Goal: Information Seeking & Learning: Learn about a topic

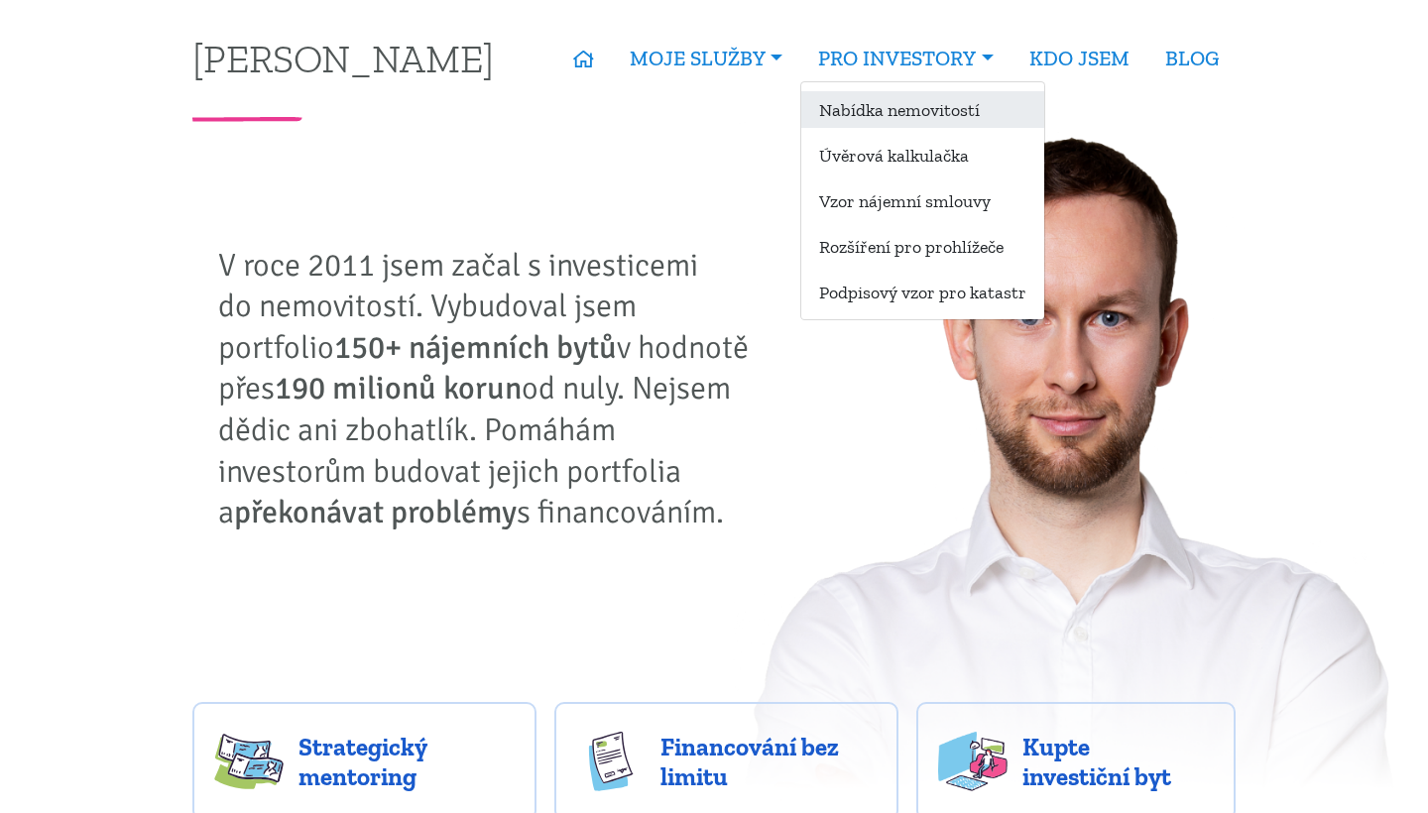
click at [900, 107] on link "Nabídka nemovitostí" at bounding box center [922, 109] width 243 height 37
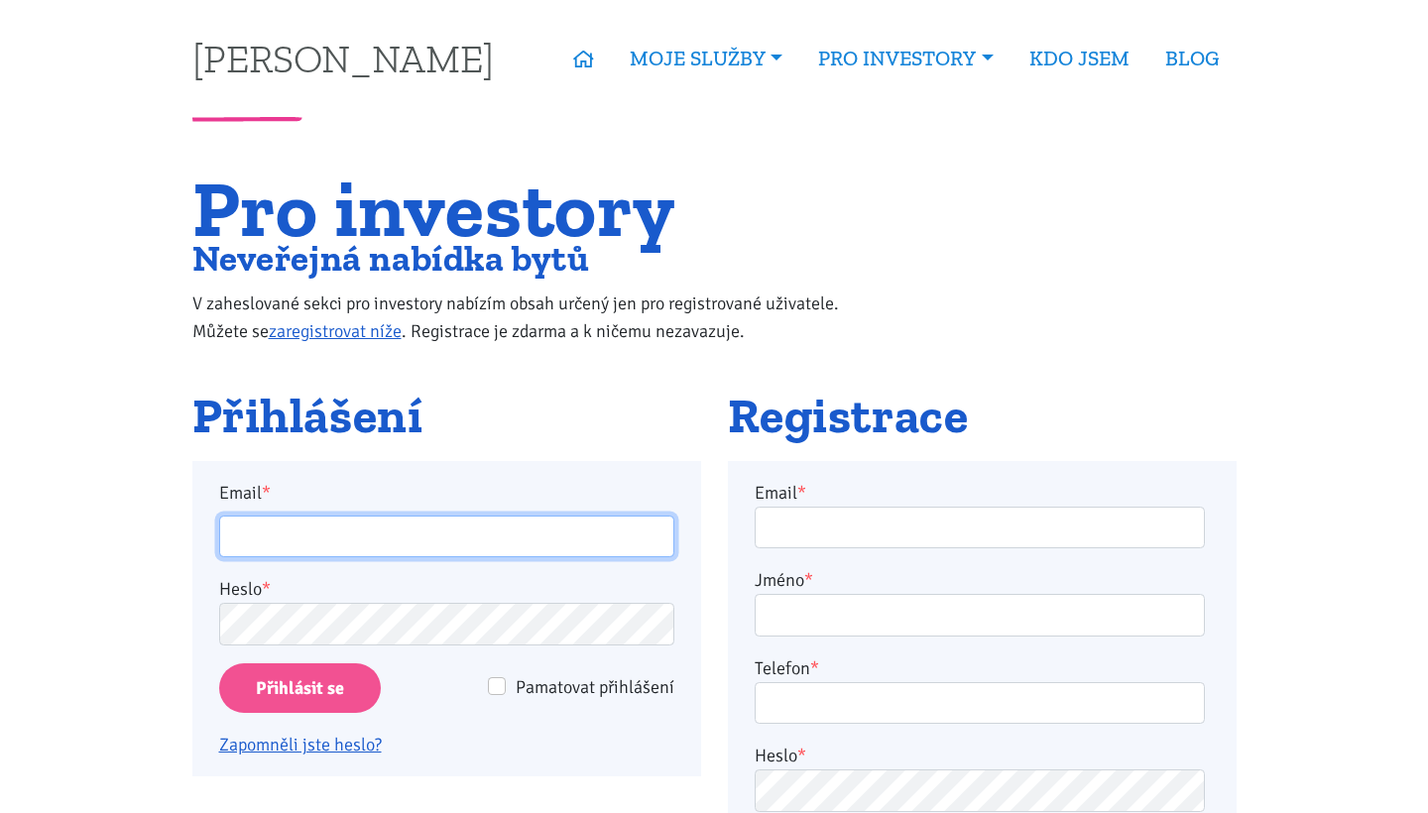
type input "[EMAIL_ADDRESS][DOMAIN_NAME]"
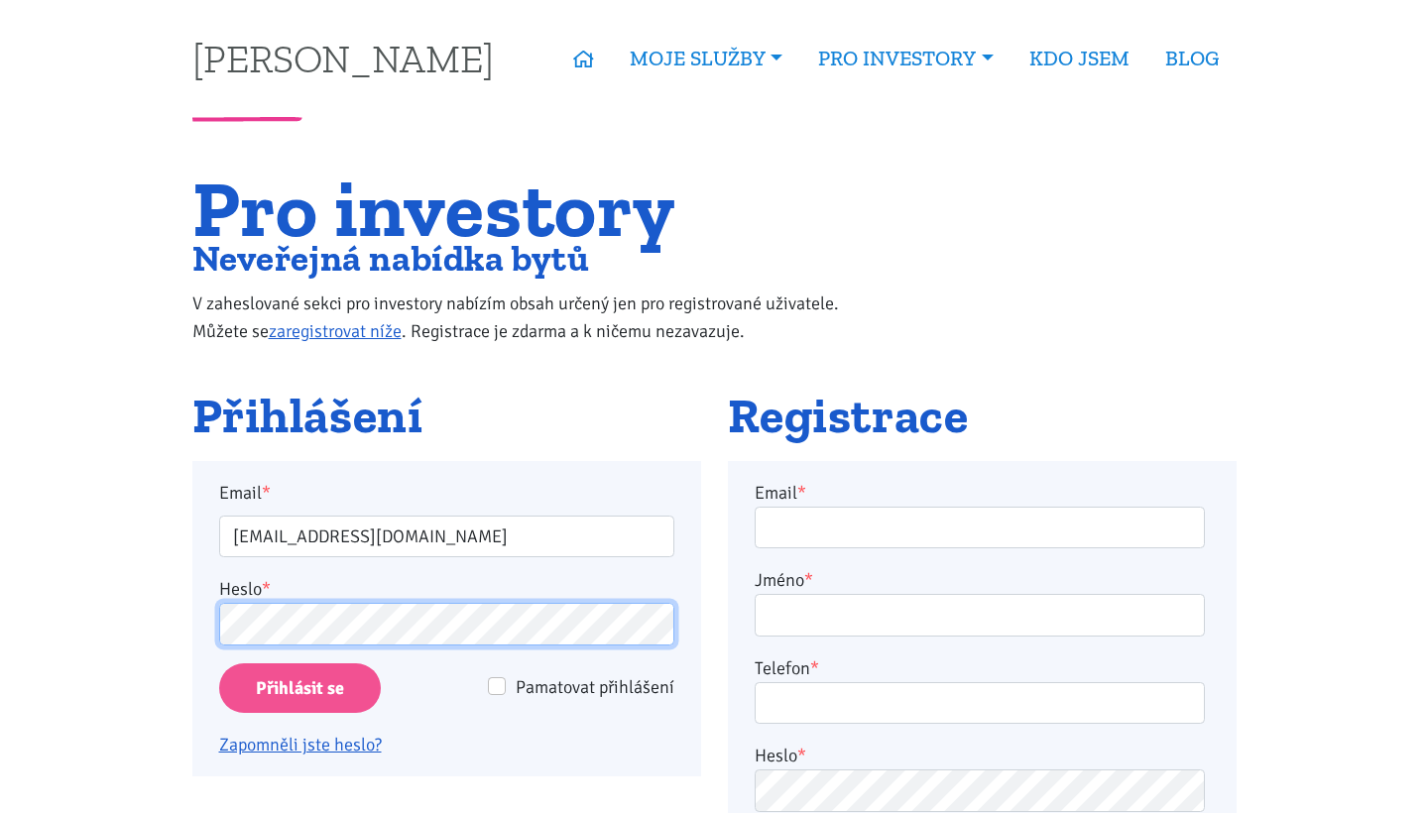
click at [298, 687] on input "Přihlásit se" at bounding box center [300, 688] width 162 height 51
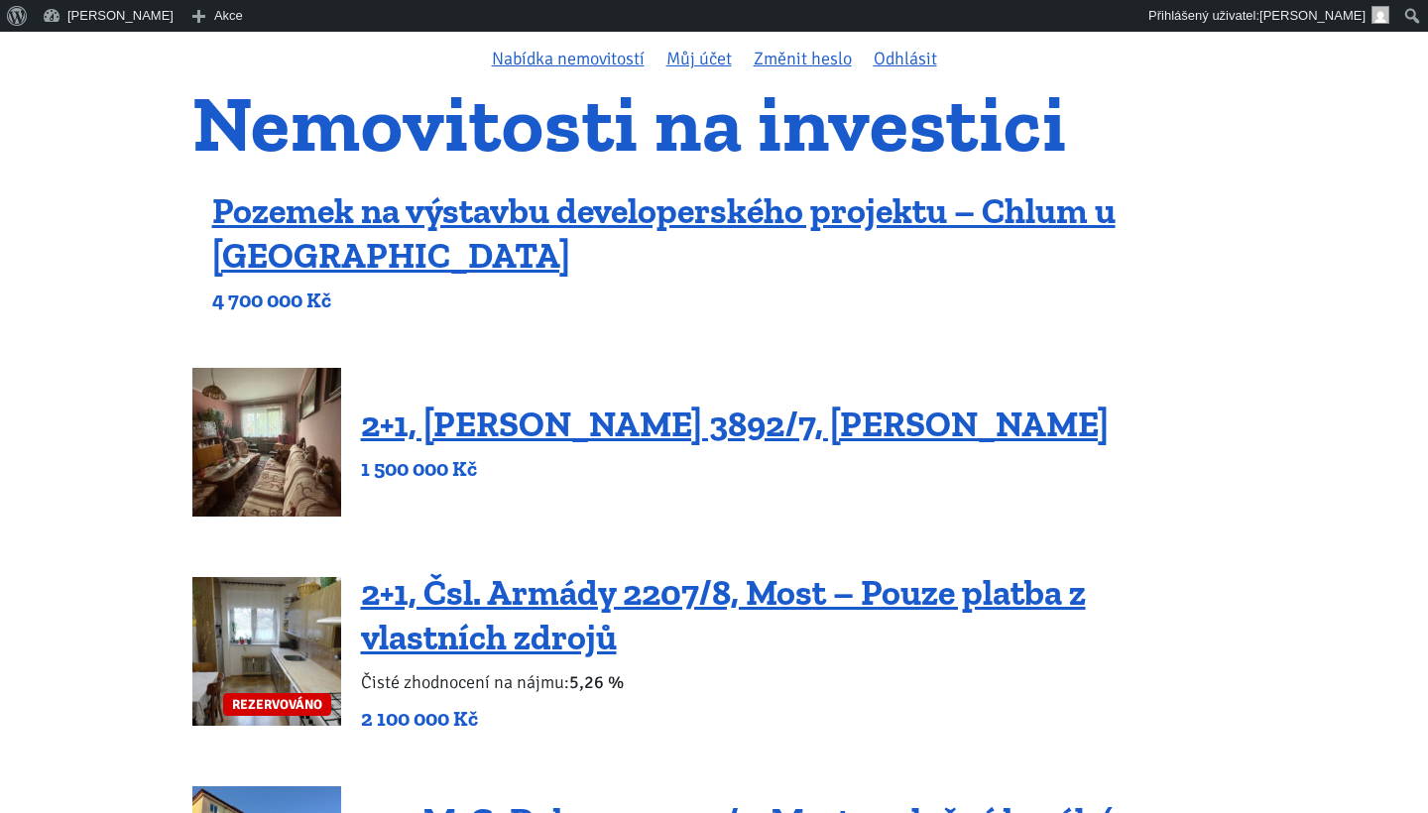
scroll to position [165, 0]
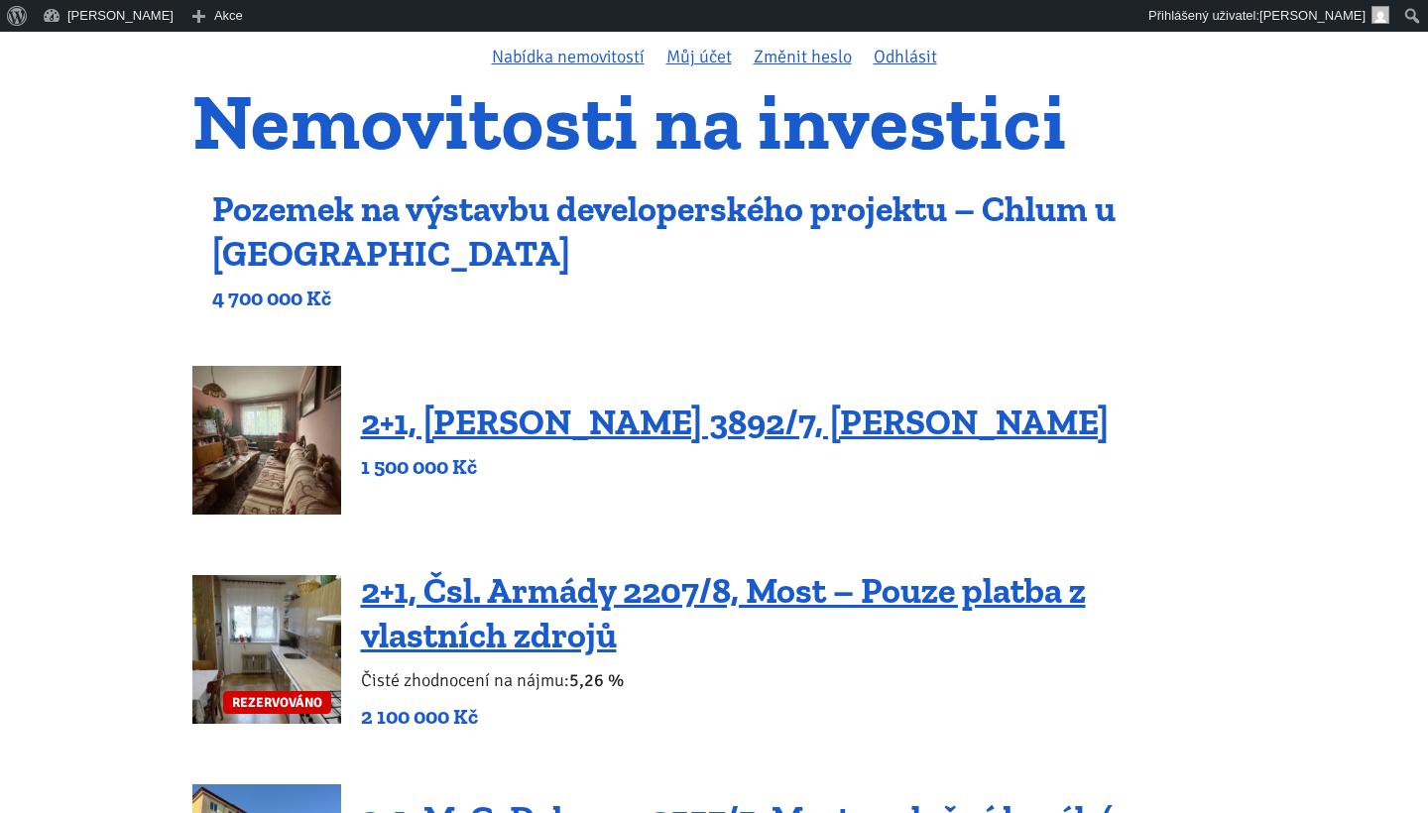
click at [480, 219] on link "Pozemek na výstavbu developerského projektu – Chlum u [GEOGRAPHIC_DATA]" at bounding box center [663, 230] width 903 height 87
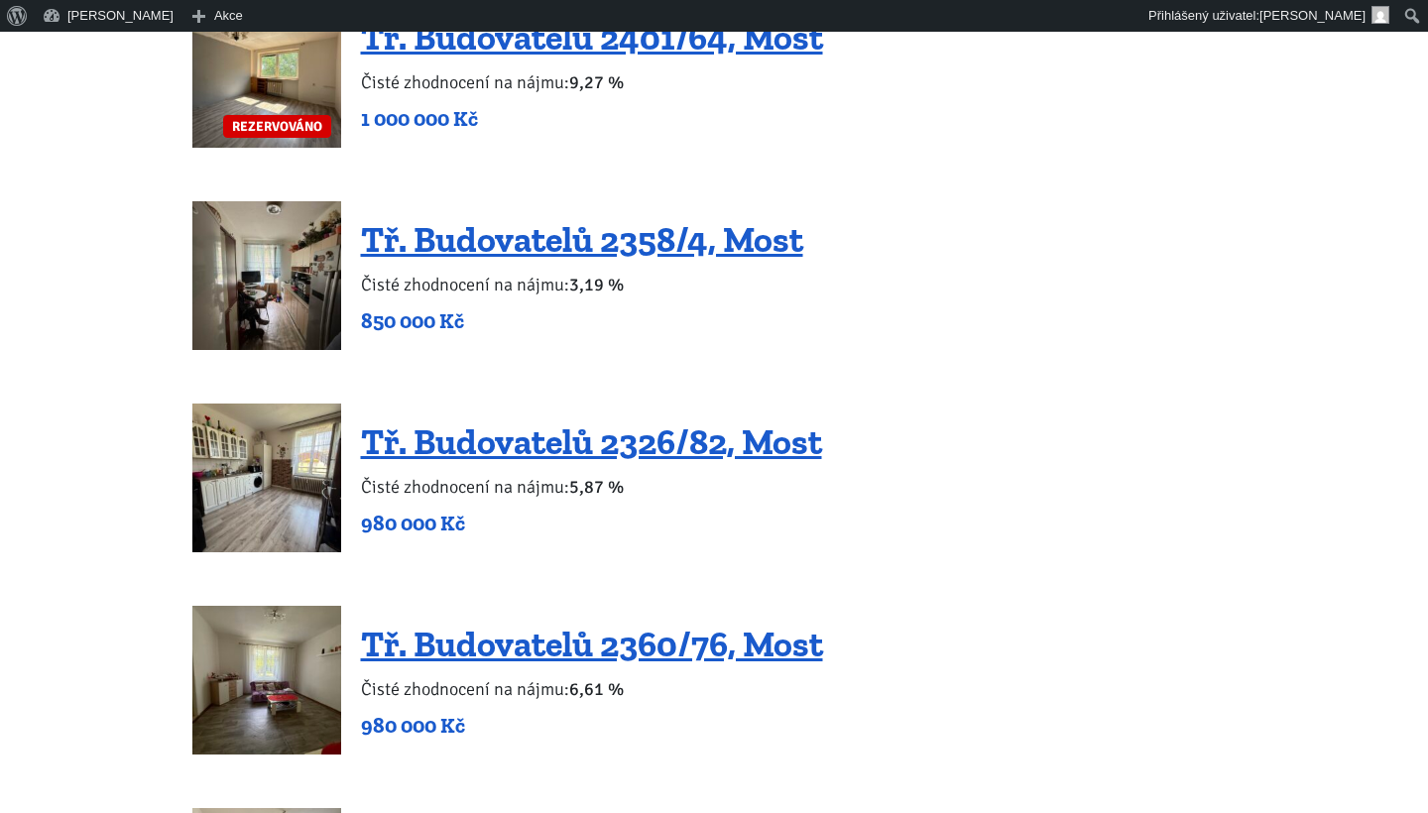
scroll to position [2136, 0]
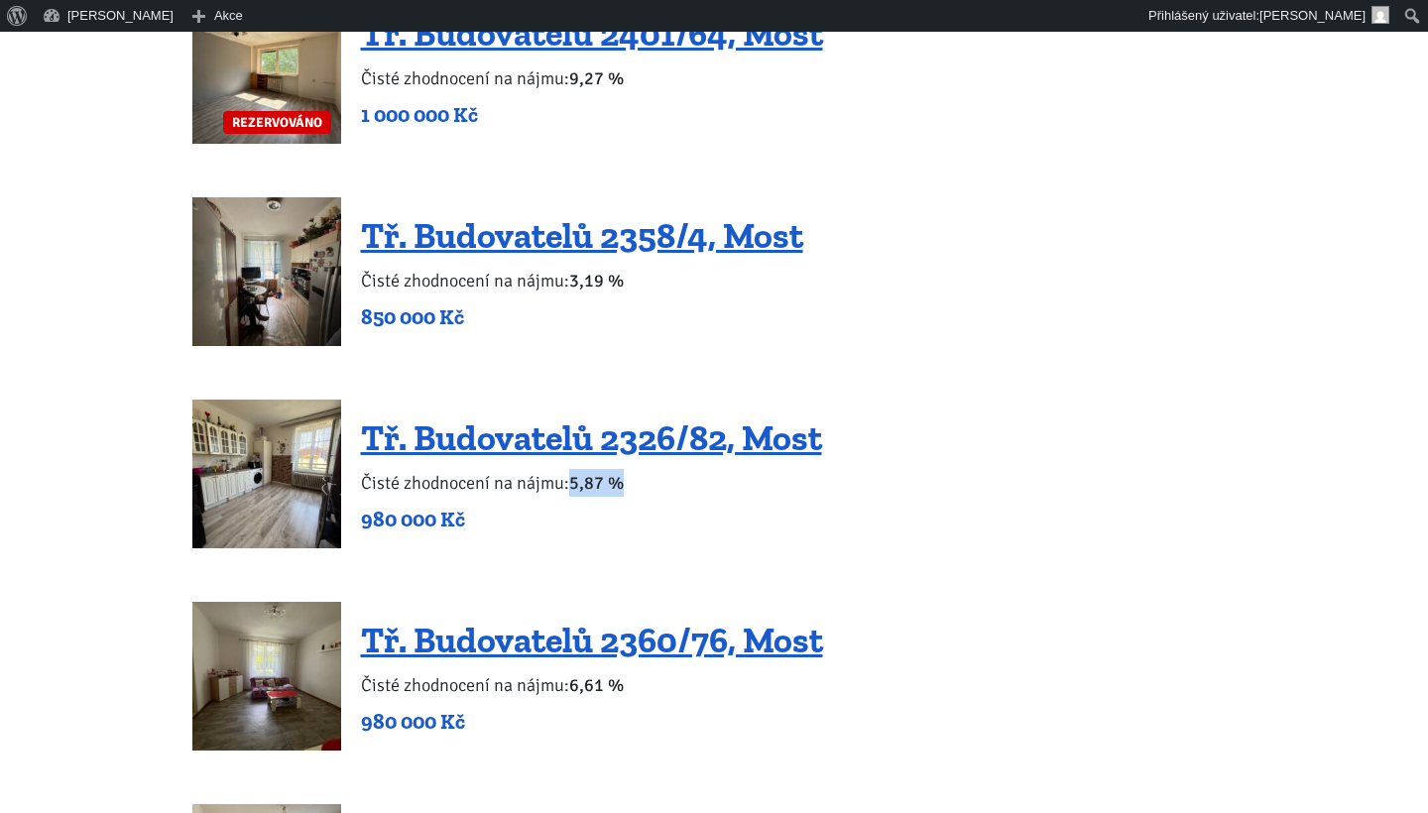
drag, startPoint x: 628, startPoint y: 486, endPoint x: 568, endPoint y: 485, distance: 59.5
click at [568, 485] on p "Čisté zhodnocení na nájmu: 5,87 %" at bounding box center [591, 483] width 461 height 28
